Goal: Transaction & Acquisition: Purchase product/service

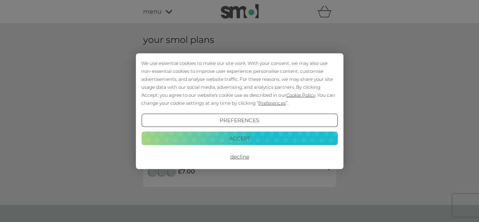
click at [239, 155] on button "Decline" at bounding box center [239, 157] width 196 height 14
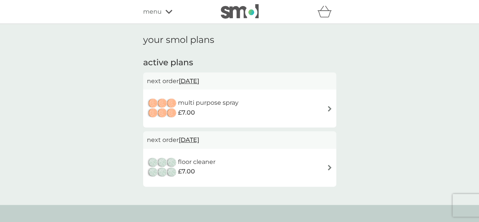
click at [328, 106] on img at bounding box center [330, 109] width 6 height 6
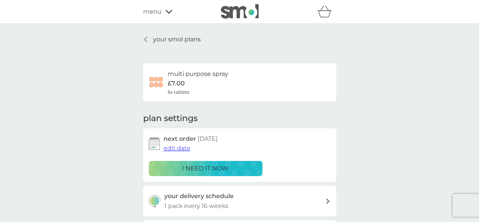
click at [180, 146] on span "edit date" at bounding box center [177, 147] width 27 height 7
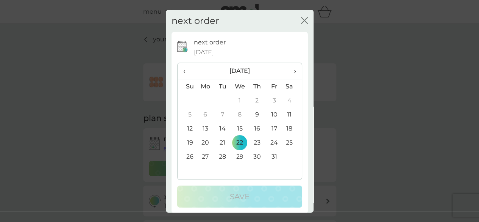
click at [289, 70] on span "›" at bounding box center [292, 71] width 8 height 16
click at [288, 71] on span "›" at bounding box center [292, 71] width 8 height 16
click at [204, 100] on td "1" at bounding box center [205, 100] width 17 height 14
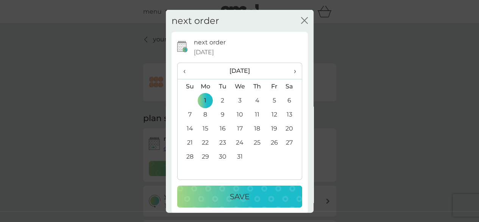
click at [238, 197] on p "Save" at bounding box center [240, 196] width 20 height 12
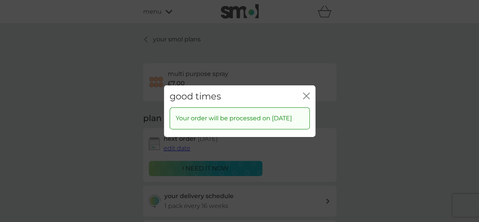
click at [306, 94] on icon "close" at bounding box center [306, 95] width 7 height 7
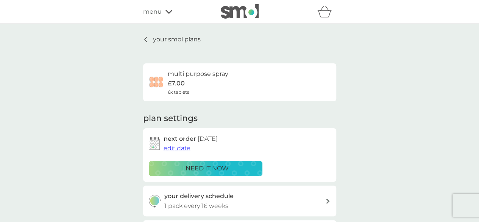
click at [193, 39] on p "your smol plans" at bounding box center [177, 39] width 48 height 10
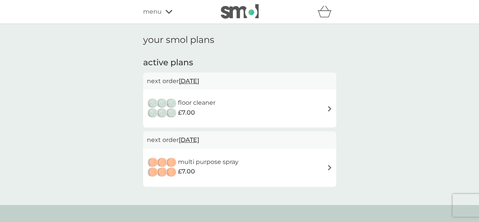
click at [199, 80] on span "[DATE]" at bounding box center [189, 80] width 20 height 15
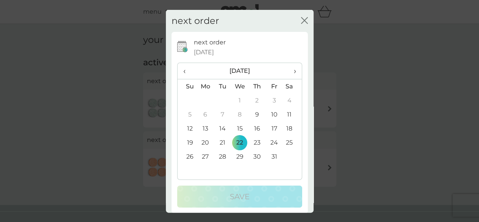
click at [288, 70] on span "›" at bounding box center [292, 71] width 8 height 16
click at [203, 97] on td "1" at bounding box center [205, 100] width 17 height 14
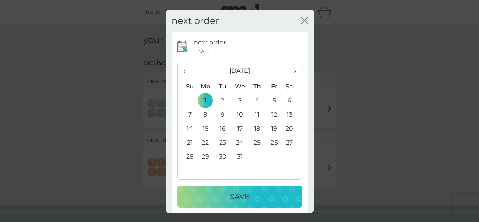
click at [239, 194] on p "Save" at bounding box center [240, 196] width 20 height 12
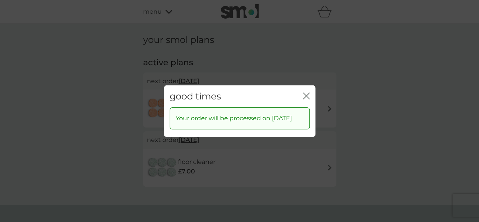
click at [306, 93] on icon "close" at bounding box center [306, 95] width 7 height 7
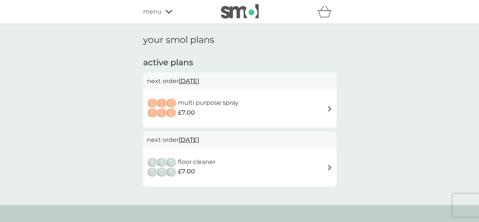
click at [306, 93] on div "multi purpose spray £7.00" at bounding box center [239, 108] width 193 height 38
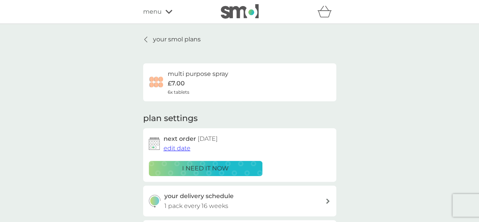
click at [191, 42] on p "your smol plans" at bounding box center [177, 39] width 48 height 10
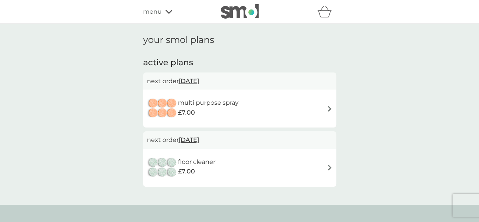
click at [191, 138] on span "[DATE]" at bounding box center [189, 139] width 20 height 15
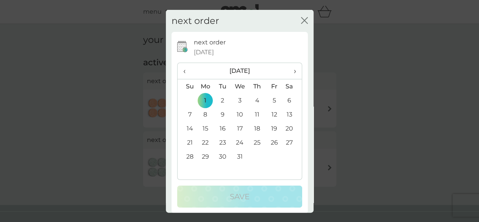
click at [289, 72] on span "›" at bounding box center [292, 71] width 8 height 16
click at [189, 111] on td "1" at bounding box center [187, 114] width 19 height 14
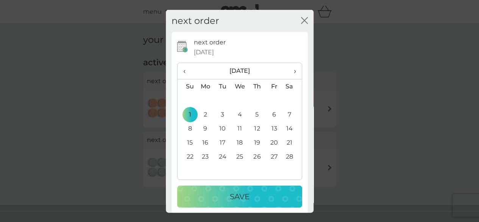
click at [238, 193] on p "Save" at bounding box center [240, 196] width 20 height 12
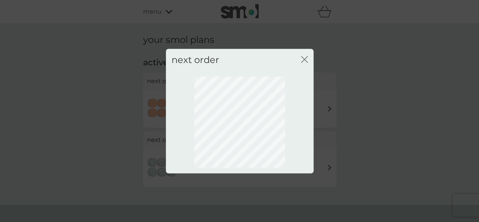
click at [303, 58] on icon "close" at bounding box center [302, 59] width 3 height 6
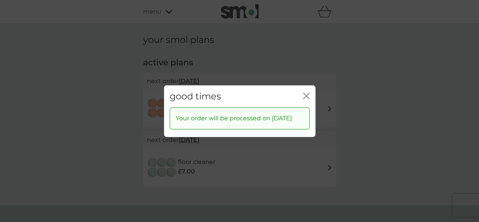
click at [306, 95] on icon "close" at bounding box center [306, 95] width 7 height 7
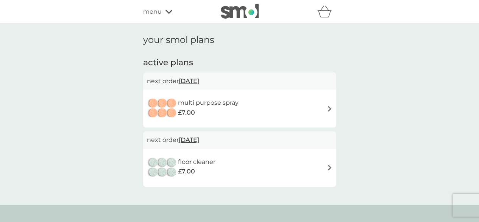
click at [199, 81] on span "[DATE]" at bounding box center [189, 80] width 20 height 15
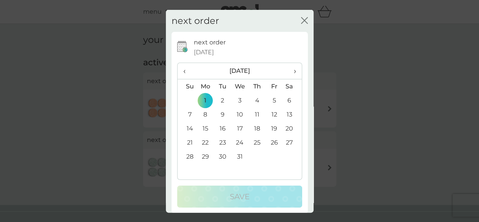
click at [183, 70] on span "‹" at bounding box center [187, 71] width 8 height 16
click at [284, 100] on td "1" at bounding box center [292, 100] width 19 height 14
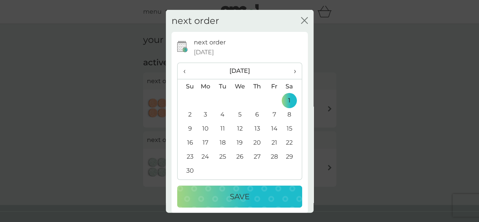
click at [236, 190] on p "Save" at bounding box center [240, 196] width 20 height 12
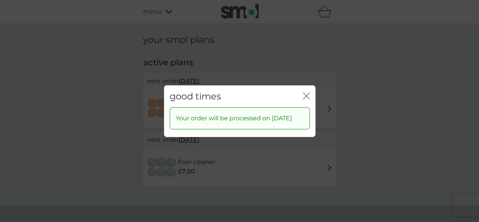
click at [304, 93] on icon "close" at bounding box center [304, 95] width 3 height 6
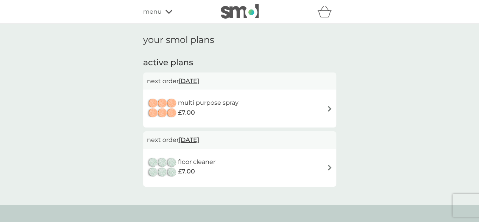
click at [198, 136] on span "[DATE]" at bounding box center [189, 139] width 20 height 15
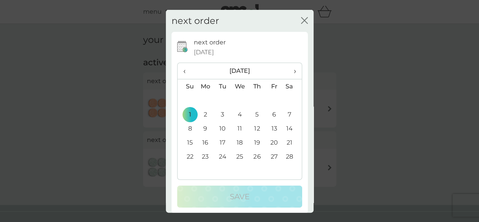
click at [183, 70] on span "‹" at bounding box center [187, 71] width 8 height 16
click at [203, 98] on td "1" at bounding box center [205, 100] width 17 height 14
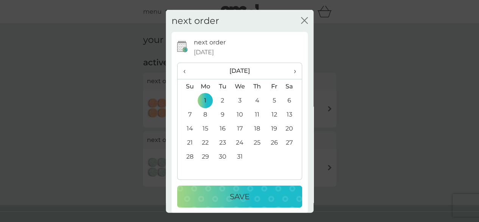
click at [239, 189] on button "Save" at bounding box center [239, 196] width 125 height 22
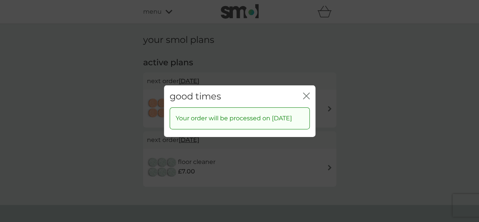
click at [305, 96] on icon "close" at bounding box center [306, 95] width 7 height 7
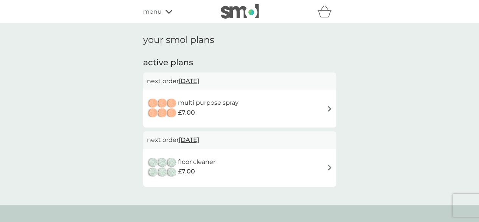
click at [169, 10] on icon at bounding box center [168, 11] width 7 height 5
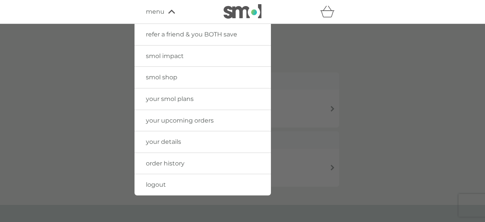
click at [167, 78] on span "smol shop" at bounding box center [161, 76] width 31 height 7
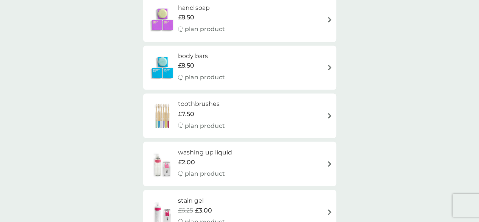
scroll to position [601, 0]
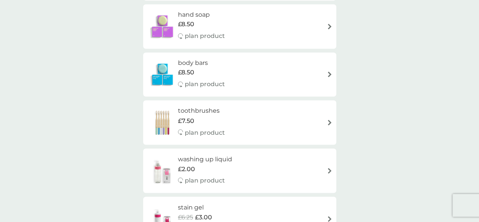
click at [225, 154] on h6 "washing up liquid" at bounding box center [205, 159] width 54 height 10
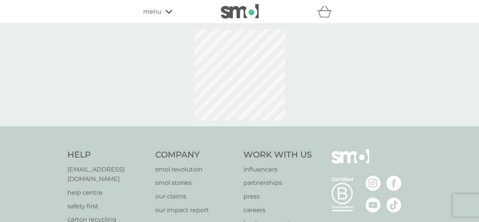
select select "112"
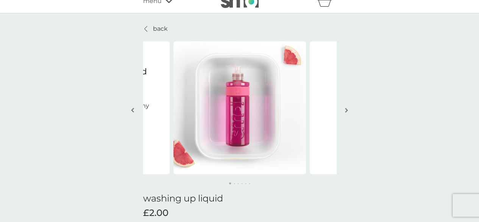
scroll to position [8, 0]
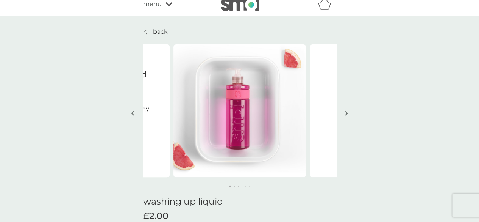
click at [345, 112] on img "button" at bounding box center [346, 113] width 3 height 6
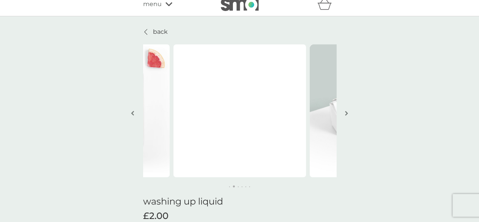
click at [345, 112] on img "button" at bounding box center [346, 113] width 3 height 6
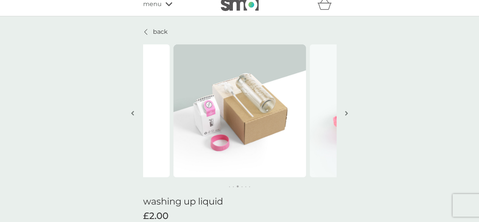
click at [345, 112] on img "button" at bounding box center [346, 113] width 3 height 6
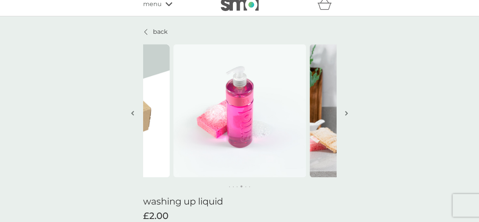
click at [345, 112] on img "button" at bounding box center [346, 113] width 3 height 6
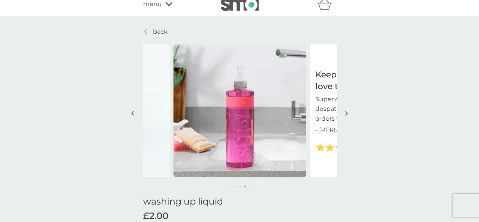
click at [345, 112] on img "button" at bounding box center [346, 113] width 3 height 6
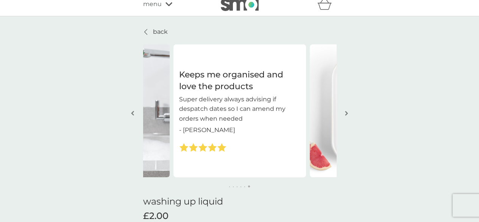
scroll to position [601, 0]
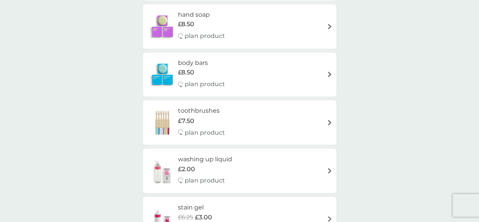
click at [202, 158] on h6 "washing up liquid" at bounding box center [205, 159] width 54 height 10
select select "112"
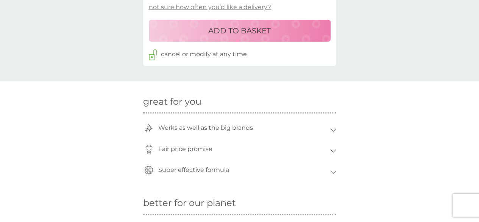
scroll to position [404, 0]
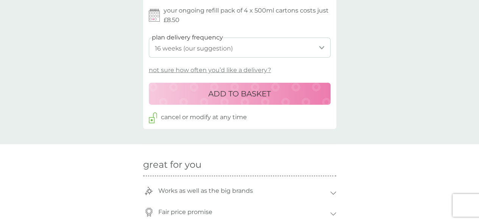
click at [248, 93] on p "ADD TO BASKET" at bounding box center [239, 93] width 62 height 12
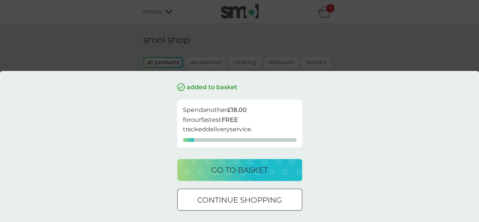
click at [239, 196] on div at bounding box center [239, 200] width 27 height 8
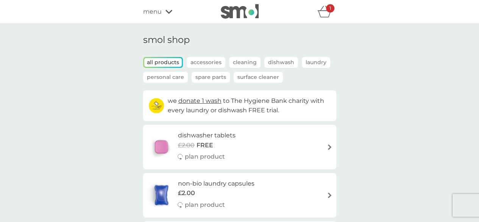
click at [207, 62] on p "Accessories" at bounding box center [206, 62] width 39 height 11
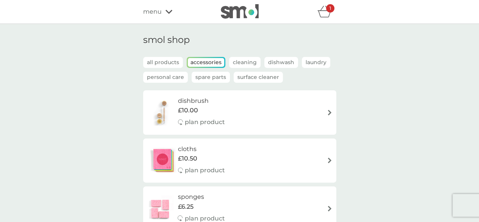
click at [214, 78] on p "Spare Parts" at bounding box center [211, 77] width 38 height 11
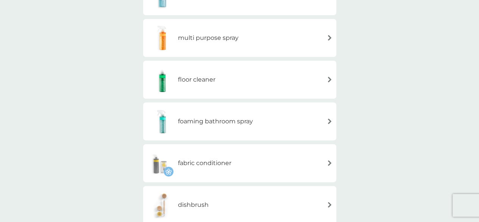
scroll to position [109, 0]
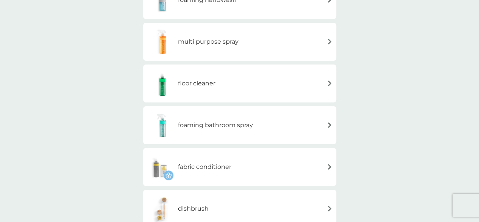
click at [328, 83] on img at bounding box center [330, 83] width 6 height 6
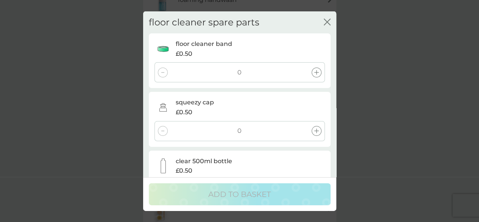
click at [316, 72] on icon at bounding box center [316, 72] width 5 height 5
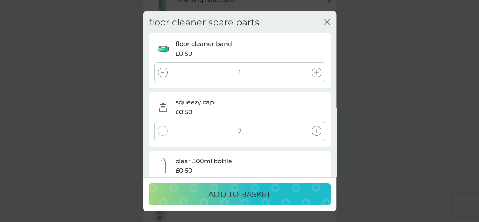
click at [315, 126] on div at bounding box center [317, 131] width 10 height 10
click at [219, 167] on div "£0.50" at bounding box center [250, 170] width 149 height 10
click at [220, 158] on p "clear 500ml bottle" at bounding box center [204, 161] width 56 height 10
click at [180, 164] on p "clear 500ml bottle" at bounding box center [204, 161] width 56 height 10
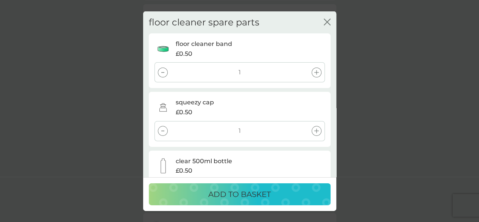
click at [325, 22] on icon "close" at bounding box center [327, 21] width 7 height 7
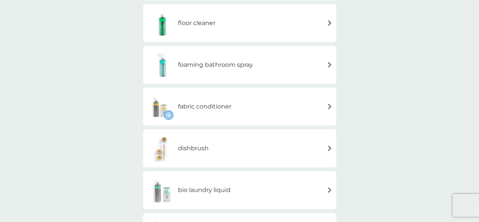
click at [328, 64] on img at bounding box center [330, 65] width 6 height 6
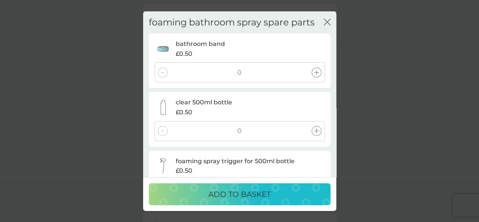
click at [315, 130] on icon at bounding box center [316, 130] width 5 height 5
click at [262, 192] on p "ADD TO BASKET" at bounding box center [239, 194] width 62 height 12
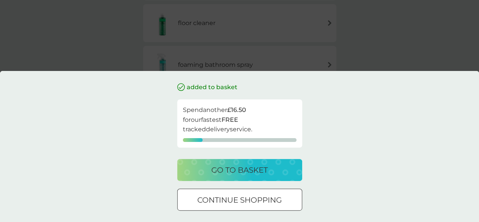
click at [361, 47] on div "added to basket Spend another £16.50 for our fastest FREE tracked delivery serv…" at bounding box center [239, 111] width 479 height 222
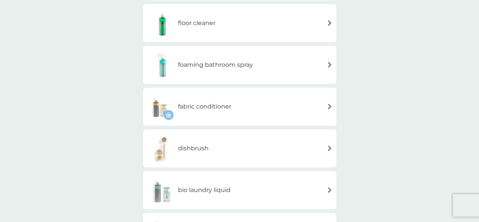
click at [329, 23] on img at bounding box center [330, 23] width 6 height 6
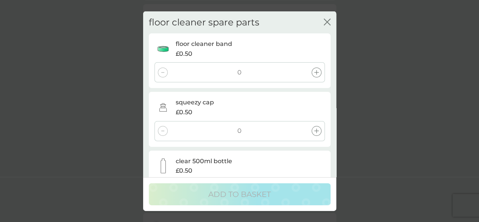
click at [319, 72] on div at bounding box center [317, 72] width 10 height 10
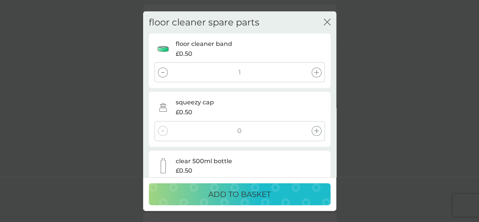
click at [317, 130] on icon at bounding box center [316, 130] width 5 height 5
click at [254, 192] on p "ADD TO BASKET" at bounding box center [239, 194] width 62 height 12
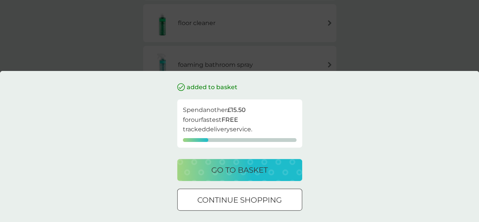
click at [258, 195] on p "continue shopping" at bounding box center [239, 200] width 84 height 12
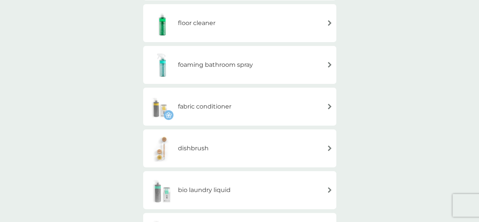
click at [329, 64] on img at bounding box center [330, 65] width 6 height 6
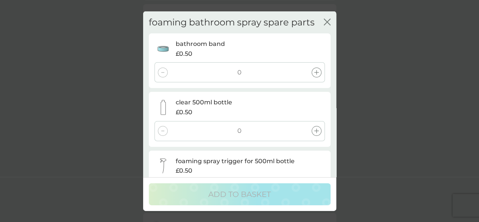
click at [327, 22] on icon "close" at bounding box center [328, 22] width 3 height 6
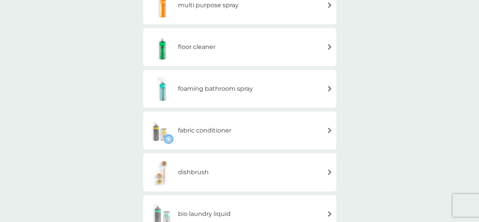
scroll to position [147, 0]
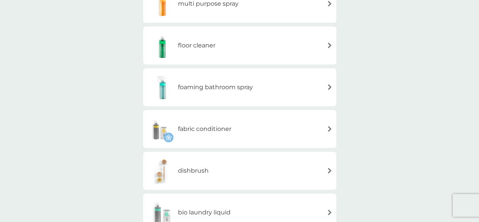
click at [241, 86] on h6 "foaming bathroom spray" at bounding box center [215, 87] width 75 height 10
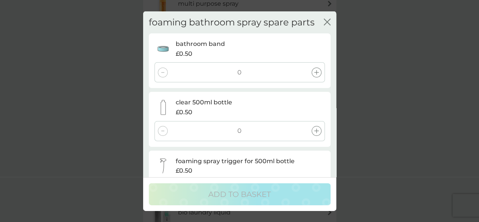
click at [326, 19] on icon "close" at bounding box center [327, 21] width 7 height 7
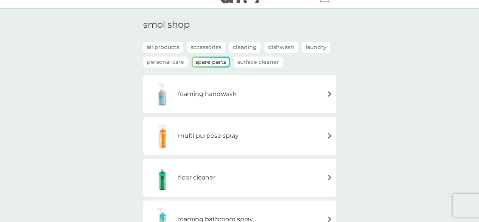
scroll to position [0, 0]
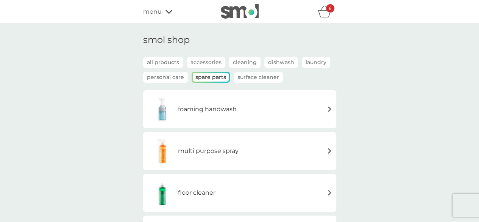
click at [326, 14] on icon "basket" at bounding box center [324, 12] width 14 height 12
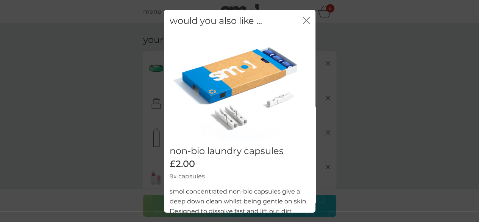
click at [306, 19] on icon "close" at bounding box center [307, 20] width 3 height 6
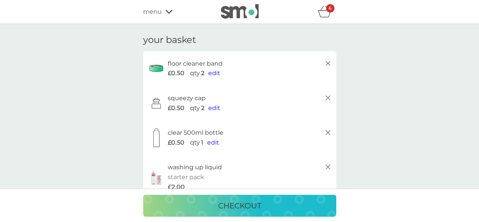
click at [214, 72] on span "edit" at bounding box center [214, 72] width 12 height 7
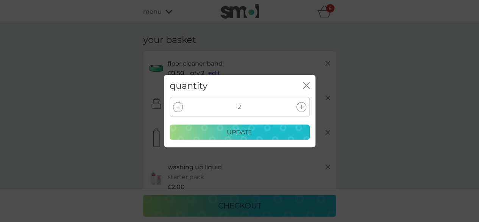
click at [178, 105] on div at bounding box center [178, 107] width 10 height 10
click at [231, 130] on p "update" at bounding box center [239, 132] width 25 height 10
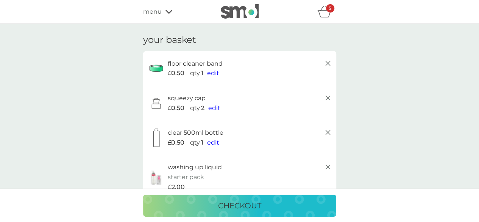
click at [214, 107] on span "edit" at bounding box center [214, 107] width 12 height 7
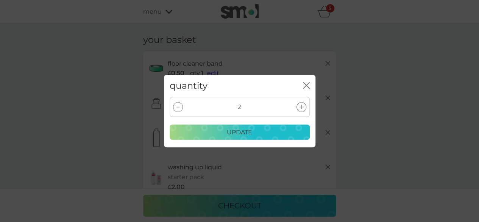
click at [178, 106] on div at bounding box center [178, 107] width 10 height 10
click at [228, 130] on p "update" at bounding box center [239, 132] width 25 height 10
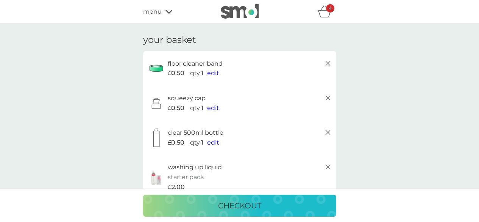
click at [233, 200] on p "checkout" at bounding box center [239, 205] width 43 height 12
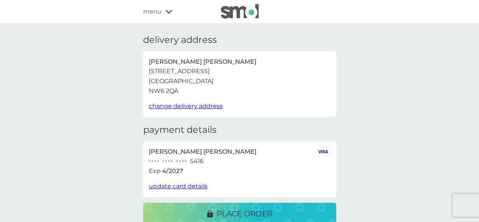
click at [168, 12] on icon at bounding box center [168, 11] width 7 height 5
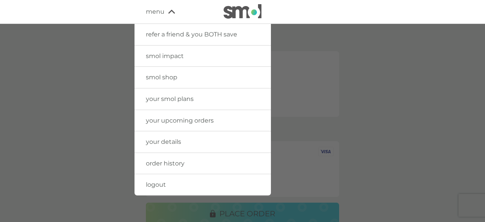
click at [171, 75] on span "smol shop" at bounding box center [161, 76] width 31 height 7
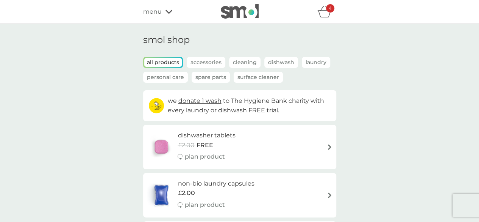
click at [204, 75] on p "Spare Parts" at bounding box center [211, 77] width 38 height 11
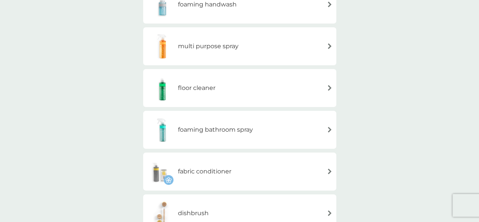
scroll to position [110, 0]
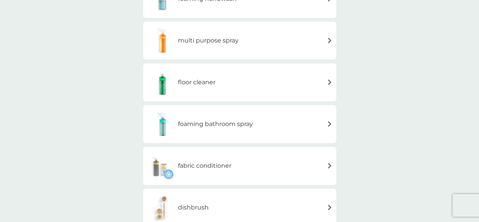
click at [329, 123] on img at bounding box center [330, 124] width 6 height 6
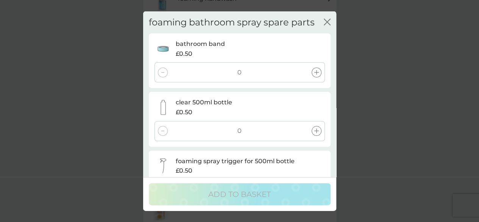
click at [327, 22] on icon "close" at bounding box center [328, 22] width 3 height 6
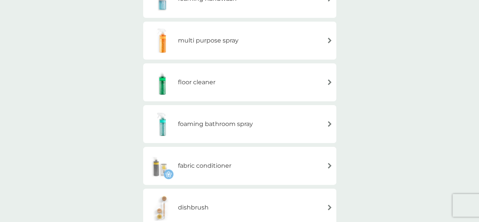
scroll to position [0, 0]
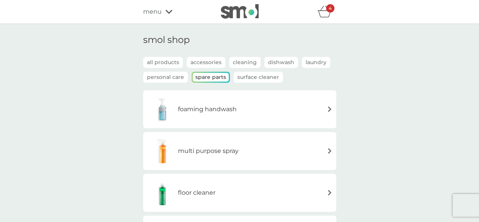
click at [173, 62] on p "all products" at bounding box center [163, 62] width 40 height 11
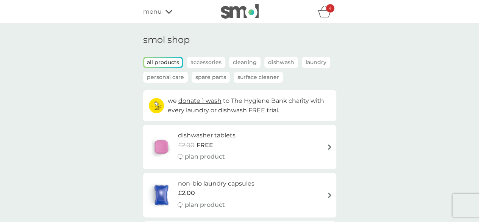
click at [242, 58] on p "Cleaning" at bounding box center [244, 62] width 31 height 11
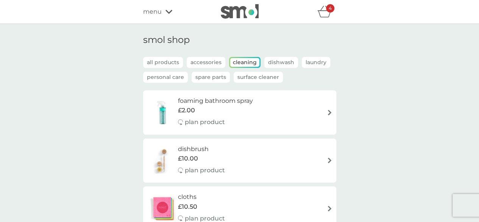
click at [328, 110] on img at bounding box center [330, 112] width 6 height 6
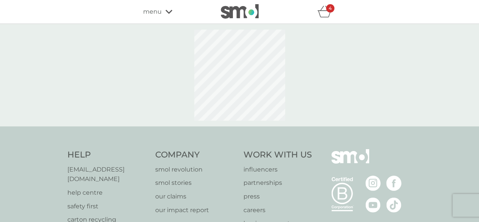
select select "182"
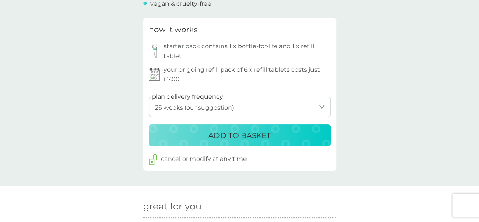
scroll to position [404, 0]
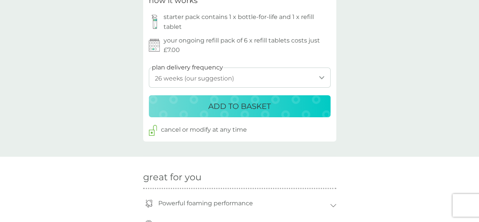
click at [231, 103] on p "ADD TO BASKET" at bounding box center [239, 106] width 62 height 12
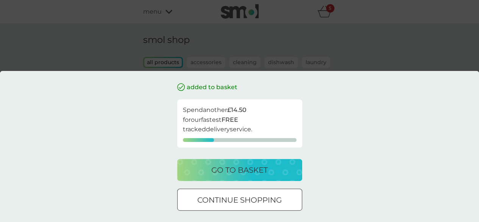
click at [237, 169] on p "go to basket" at bounding box center [239, 170] width 56 height 12
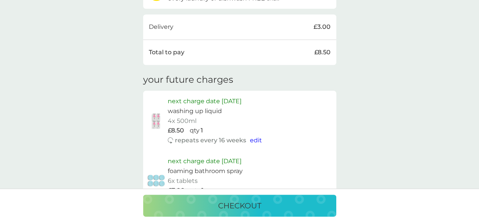
scroll to position [401, 0]
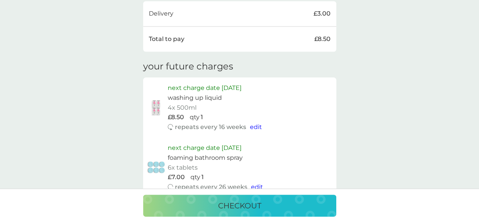
click at [254, 126] on span "edit" at bounding box center [256, 126] width 12 height 7
select select "112"
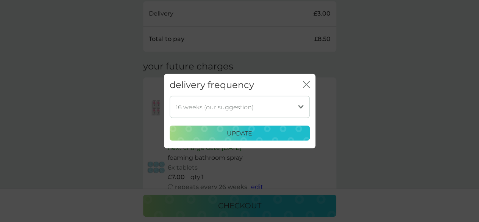
click at [300, 106] on select "1 week 2 weeks 3 weeks 4 weeks 5 weeks 6 weeks 7 weeks 8 weeks 9 weeks 10 weeks…" at bounding box center [240, 107] width 140 height 22
click at [170, 96] on select "1 week 2 weeks 3 weeks 4 weeks 5 weeks 6 weeks 7 weeks 8 weeks 9 weeks 10 weeks…" at bounding box center [240, 107] width 140 height 22
click at [304, 81] on icon "close" at bounding box center [306, 84] width 7 height 7
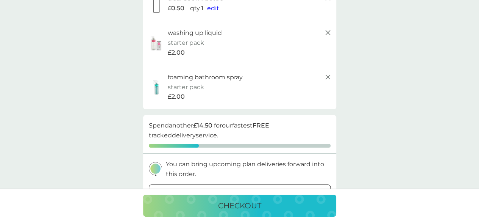
scroll to position [0, 0]
